Goal: Transaction & Acquisition: Purchase product/service

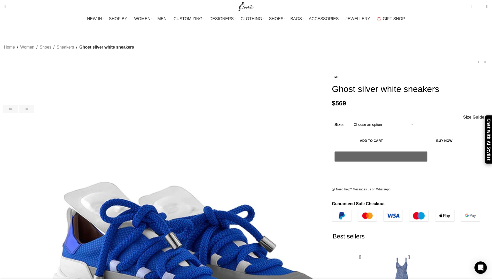
scroll to position [0, 163]
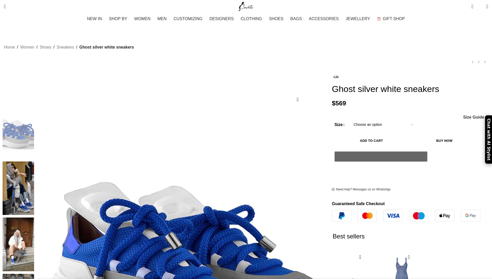
scroll to position [0, 54]
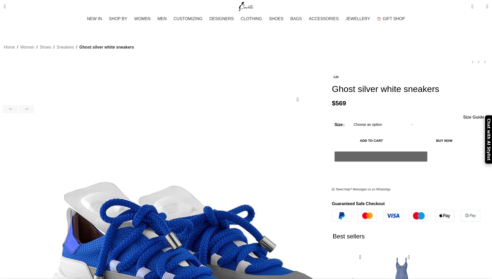
scroll to position [0, 54]
select select "2-[GEOGRAPHIC_DATA]"
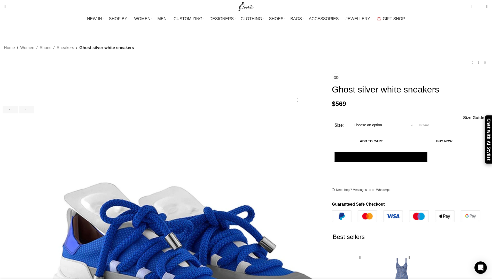
scroll to position [60, 0]
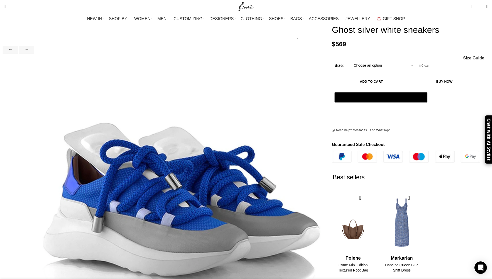
click at [351, 87] on button "Add to cart" at bounding box center [371, 81] width 74 height 11
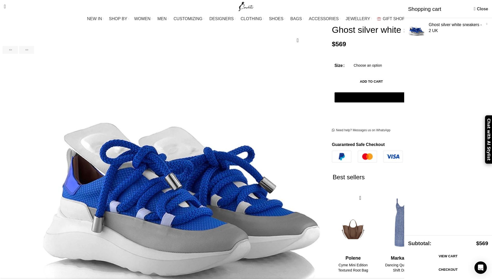
scroll to position [0, 109]
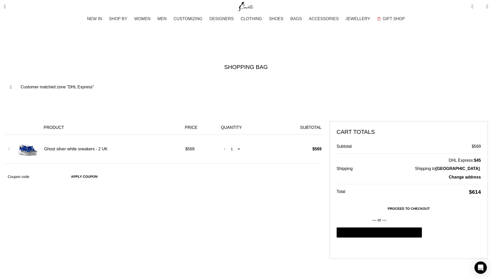
scroll to position [0, 217]
type input "my10back"
click at [103, 172] on button "Apply coupon" at bounding box center [84, 177] width 37 height 11
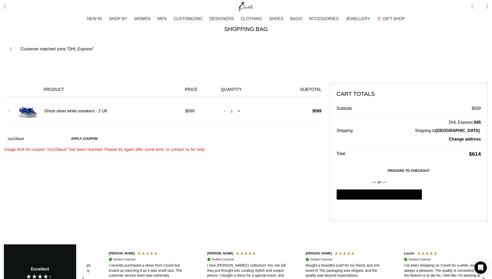
scroll to position [0, 435]
